Goal: Task Accomplishment & Management: Complete application form

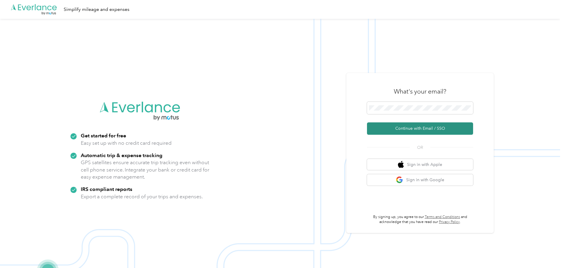
click at [427, 125] on button "Continue with Email / SSO" at bounding box center [420, 129] width 106 height 12
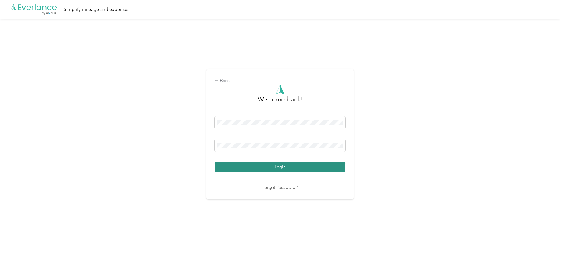
click at [285, 168] on button "Login" at bounding box center [279, 167] width 131 height 10
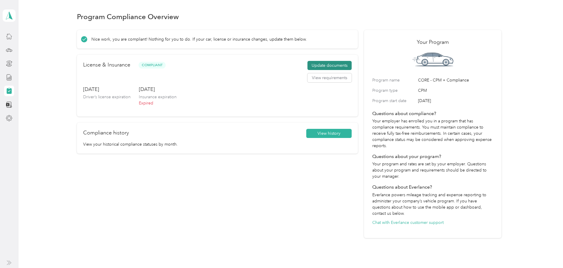
click at [310, 70] on button "Update documents" at bounding box center [329, 65] width 44 height 9
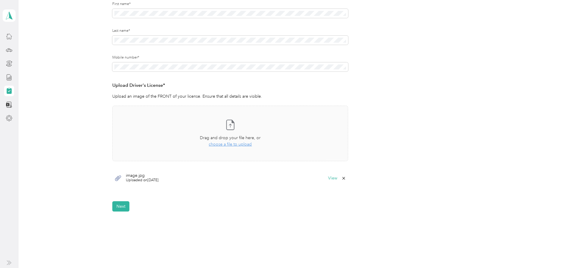
scroll to position [118, 0]
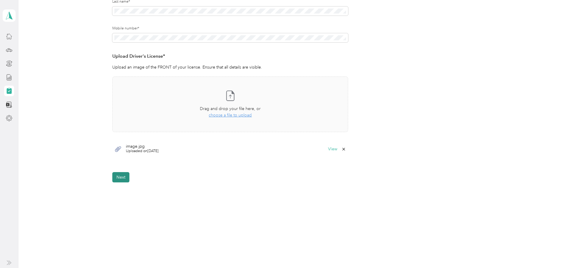
click at [120, 176] on button "Next" at bounding box center [120, 177] width 17 height 10
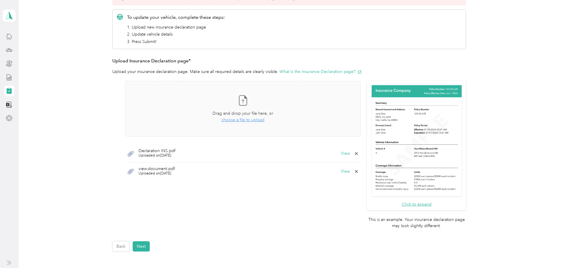
scroll to position [168, 0]
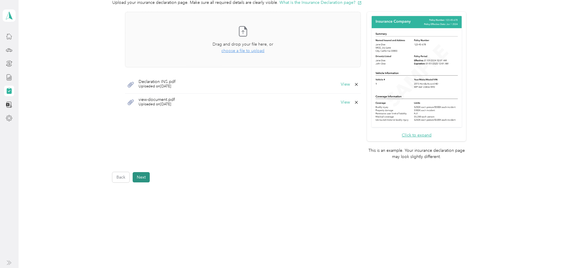
click at [146, 178] on button "Next" at bounding box center [141, 177] width 17 height 10
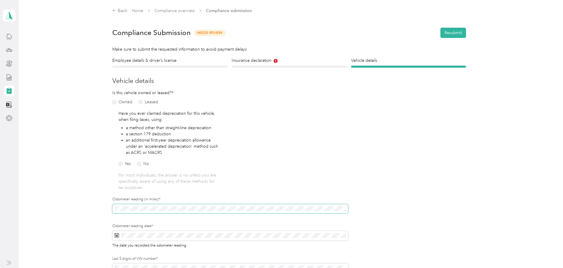
scroll to position [118, 0]
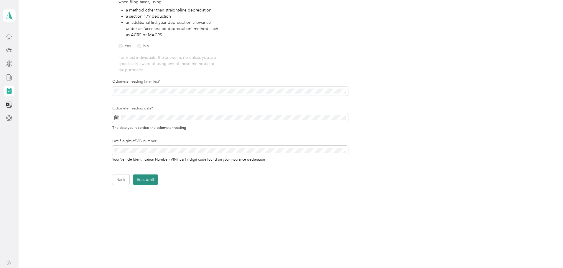
click at [149, 178] on button "Resubmit" at bounding box center [146, 180] width 26 height 10
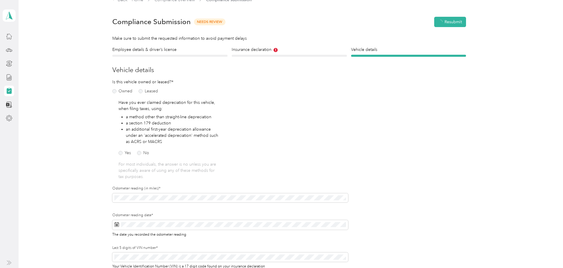
scroll to position [7, 0]
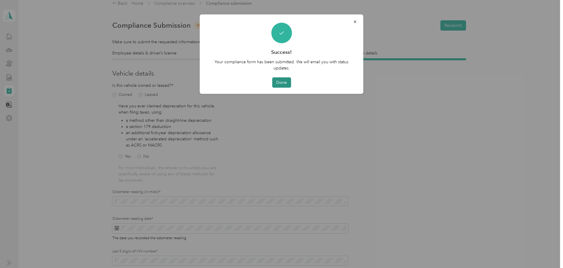
click at [281, 82] on button "Done" at bounding box center [281, 82] width 19 height 10
